Goal: Task Accomplishment & Management: Manage account settings

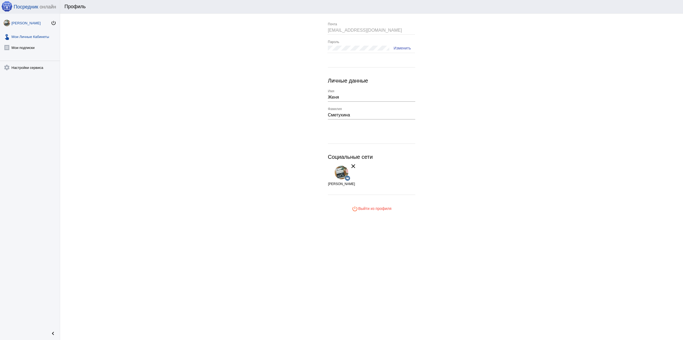
click at [39, 34] on link "touch_app Мои Личные Кабинеты" at bounding box center [30, 35] width 60 height 11
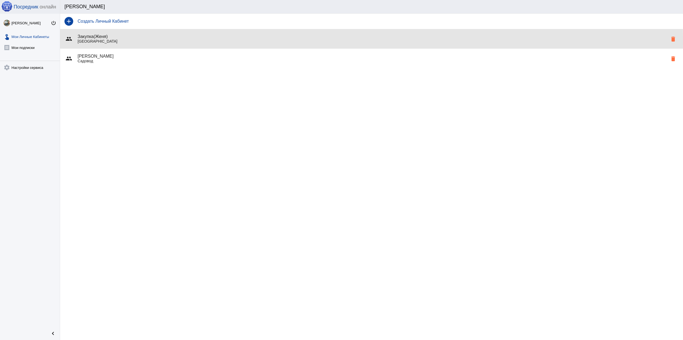
click at [149, 40] on p "[GEOGRAPHIC_DATA]" at bounding box center [373, 41] width 590 height 4
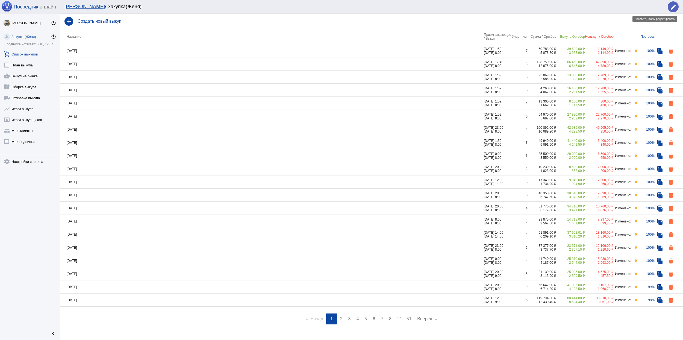
click at [671, 8] on mat-icon "edit" at bounding box center [673, 7] width 7 height 7
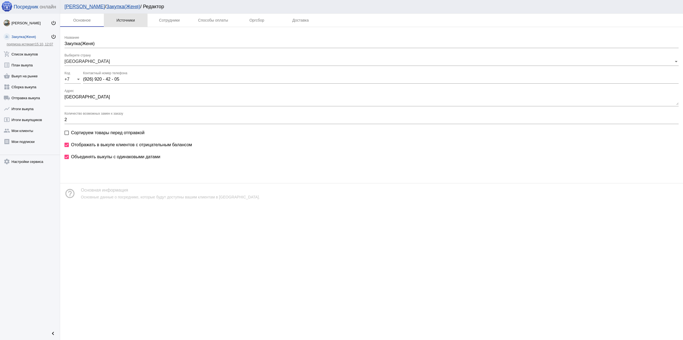
click at [119, 22] on div "Источники" at bounding box center [125, 20] width 19 height 4
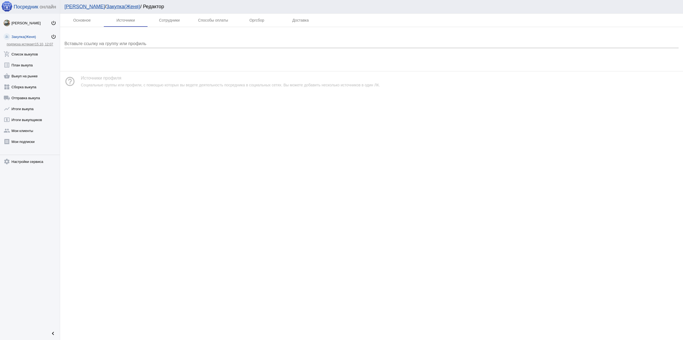
click at [106, 5] on link "Закупка(Женя)" at bounding box center [123, 6] width 34 height 5
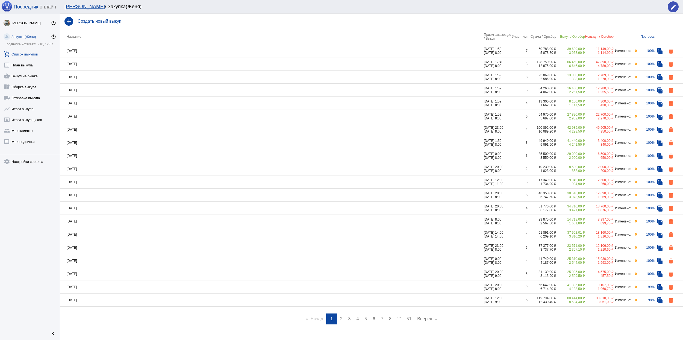
click at [70, 4] on link "[PERSON_NAME]" at bounding box center [84, 6] width 40 height 5
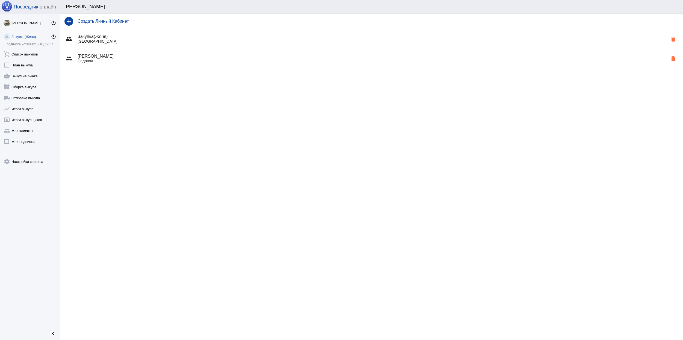
click at [126, 42] on p "[GEOGRAPHIC_DATA]" at bounding box center [373, 41] width 590 height 4
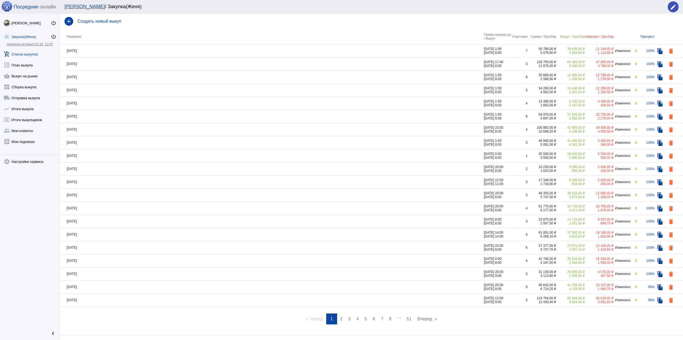
click at [76, 7] on link "[PERSON_NAME]" at bounding box center [84, 6] width 40 height 5
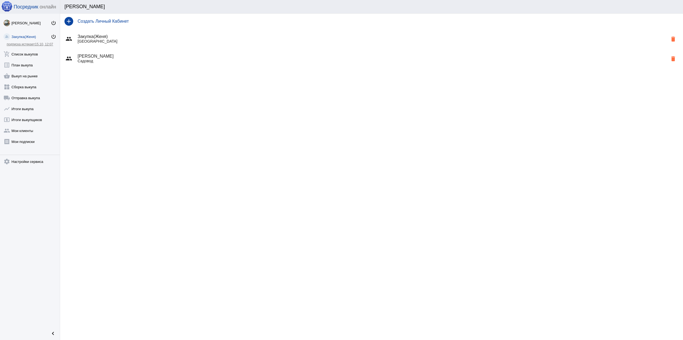
click at [136, 61] on p "Садовод" at bounding box center [373, 61] width 590 height 4
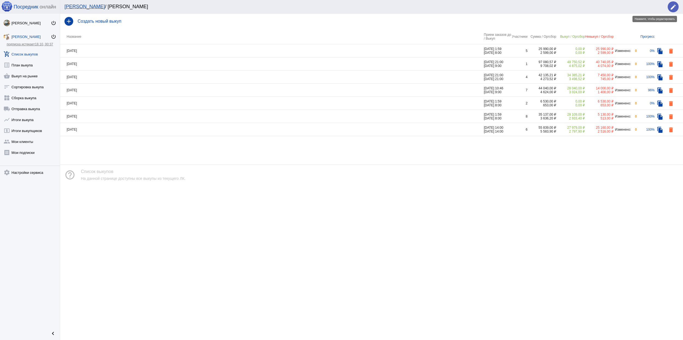
click at [674, 4] on mat-icon "edit" at bounding box center [673, 7] width 7 height 7
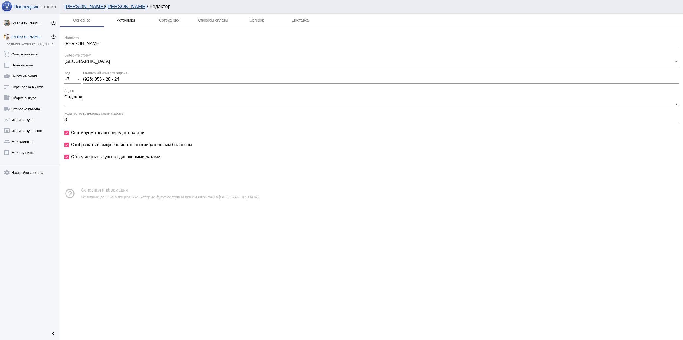
click at [122, 20] on div "Источники" at bounding box center [125, 20] width 19 height 4
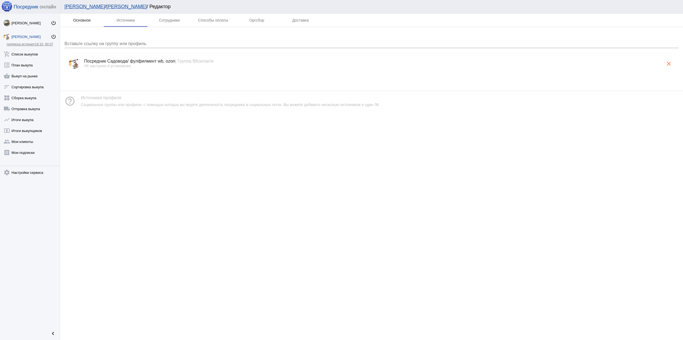
click at [92, 20] on div "Основное" at bounding box center [82, 20] width 44 height 13
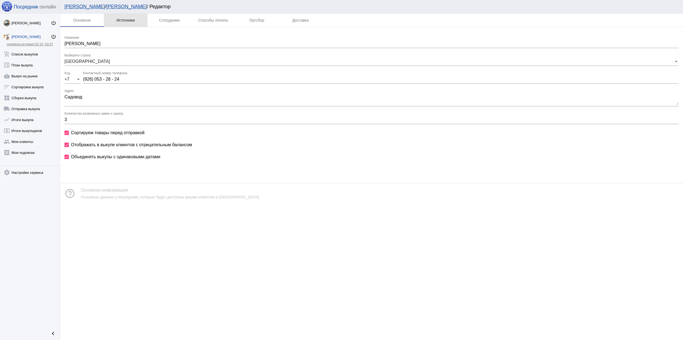
click at [129, 22] on div "Источники" at bounding box center [125, 20] width 19 height 4
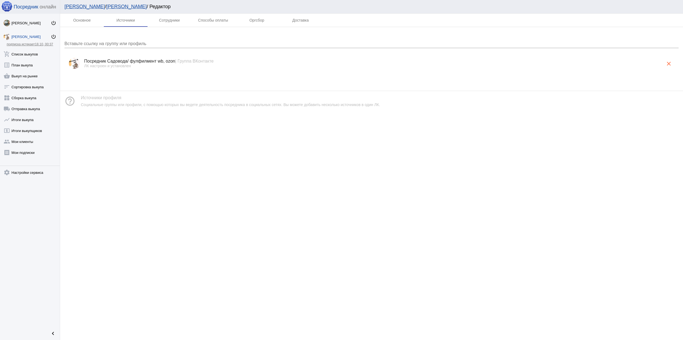
click at [106, 8] on link "[PERSON_NAME]" at bounding box center [126, 6] width 40 height 5
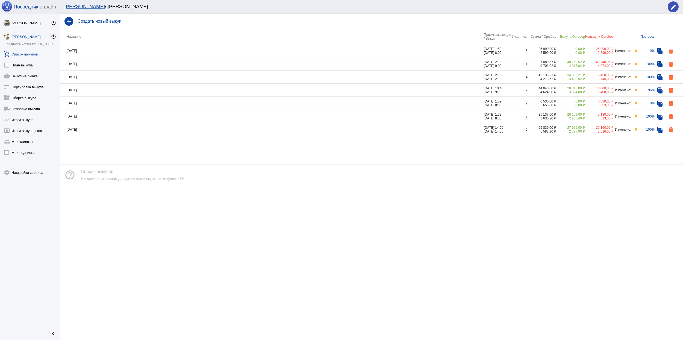
click at [79, 6] on link "[PERSON_NAME]" at bounding box center [84, 6] width 40 height 5
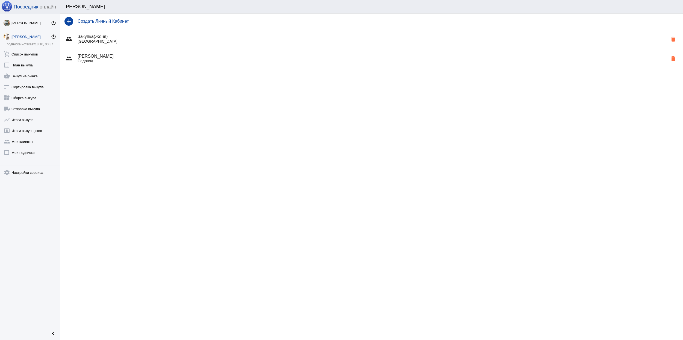
click at [139, 40] on p "[GEOGRAPHIC_DATA]" at bounding box center [373, 41] width 590 height 4
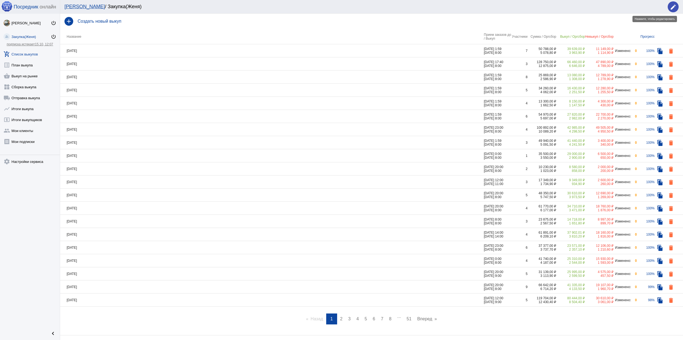
click at [678, 5] on button "edit" at bounding box center [673, 6] width 11 height 11
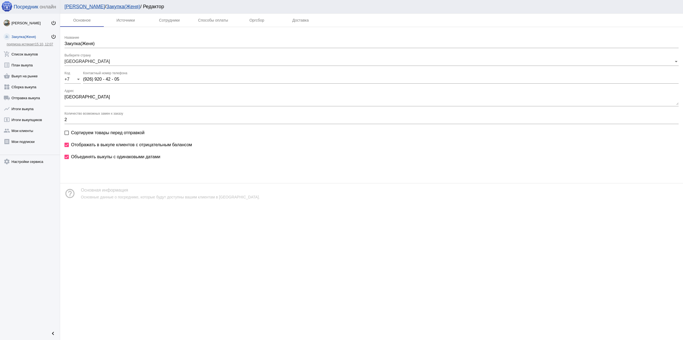
click at [24, 36] on div "Закупка(Женя)" at bounding box center [30, 37] width 39 height 4
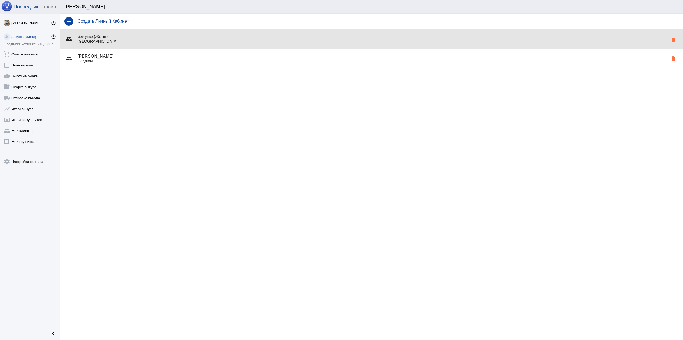
click at [111, 38] on h4 "Закупка(Женя)" at bounding box center [373, 36] width 590 height 5
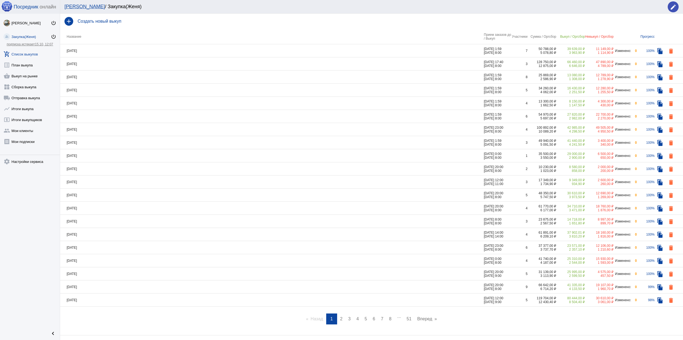
click at [19, 37] on div "Закупка(Женя)" at bounding box center [30, 37] width 39 height 4
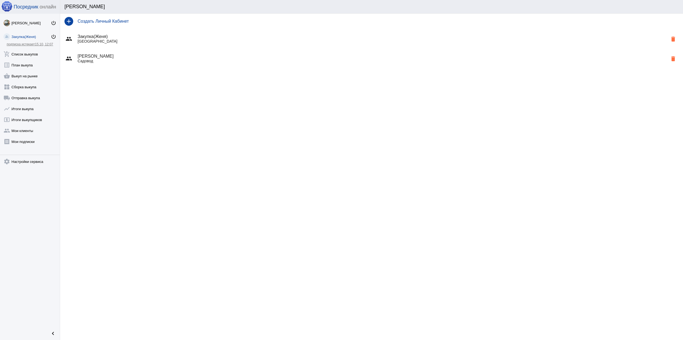
click at [115, 40] on p "[GEOGRAPHIC_DATA]" at bounding box center [373, 41] width 590 height 4
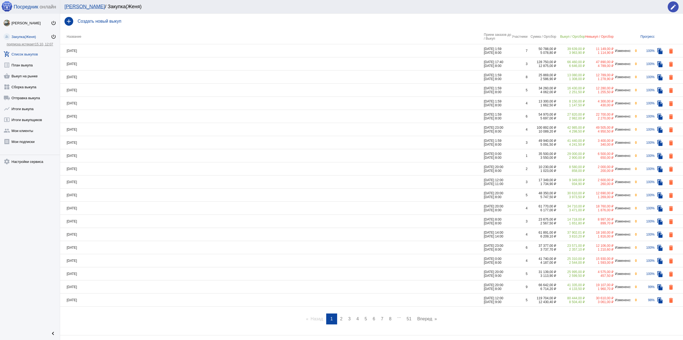
click at [136, 52] on td "[DATE]" at bounding box center [272, 50] width 424 height 13
